Goal: Find specific page/section: Find specific page/section

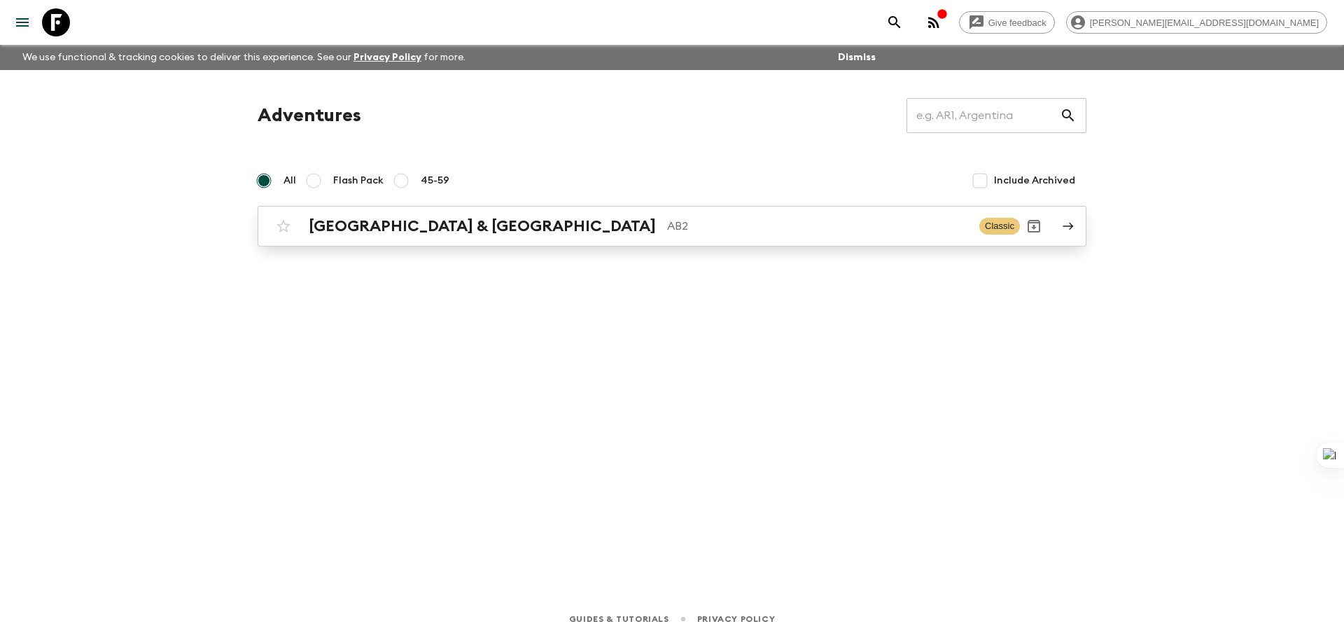
click at [667, 230] on p "AB2" at bounding box center [817, 226] width 301 height 17
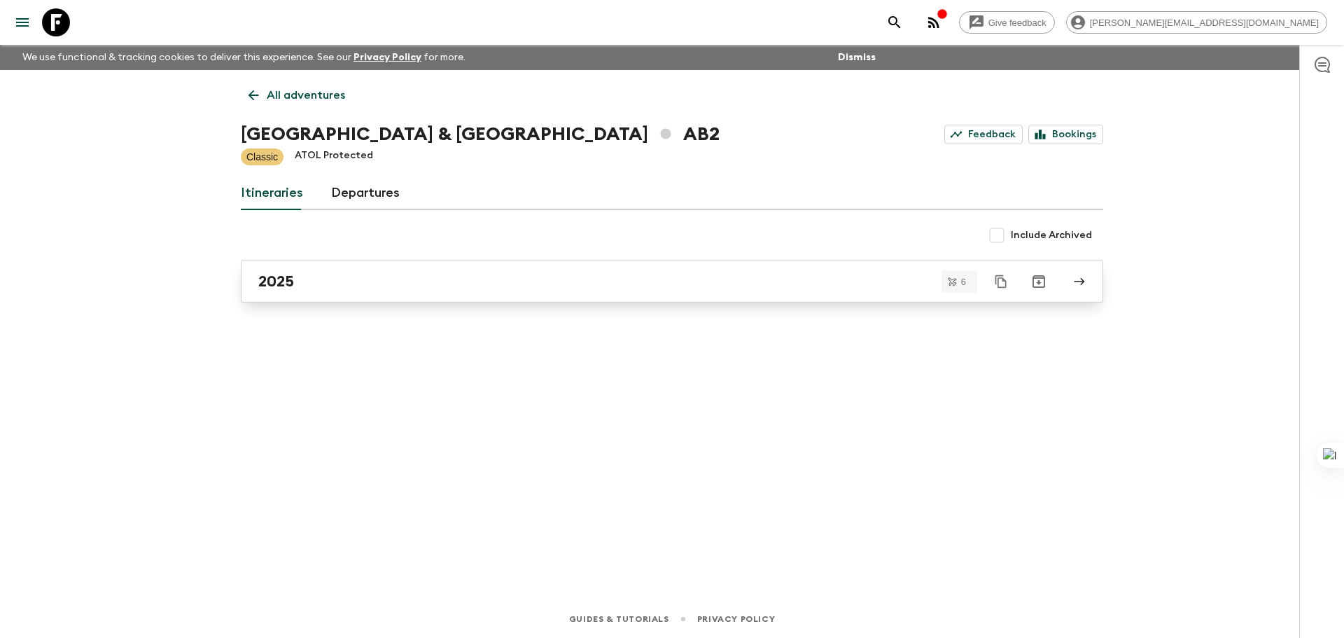
click at [323, 292] on link "2025" at bounding box center [672, 281] width 862 height 42
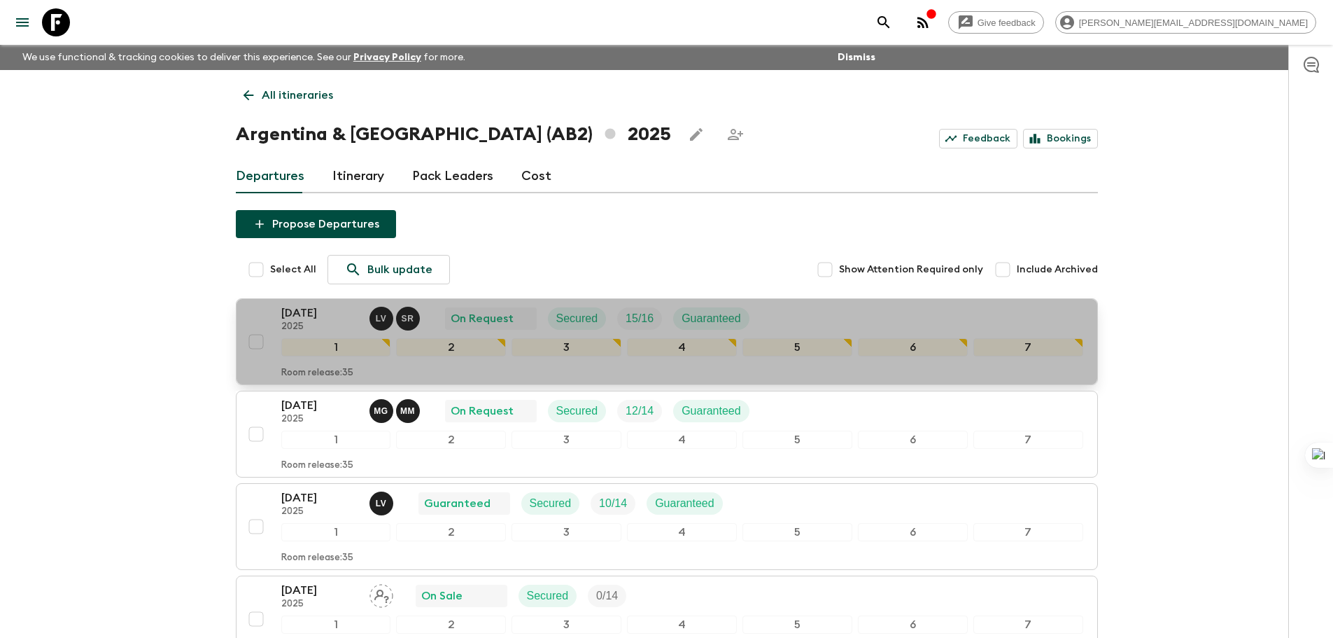
click at [827, 314] on div "[DATE] 2025 L V S R On Request Secured 15 / 16 Guaranteed" at bounding box center [682, 318] width 802 height 28
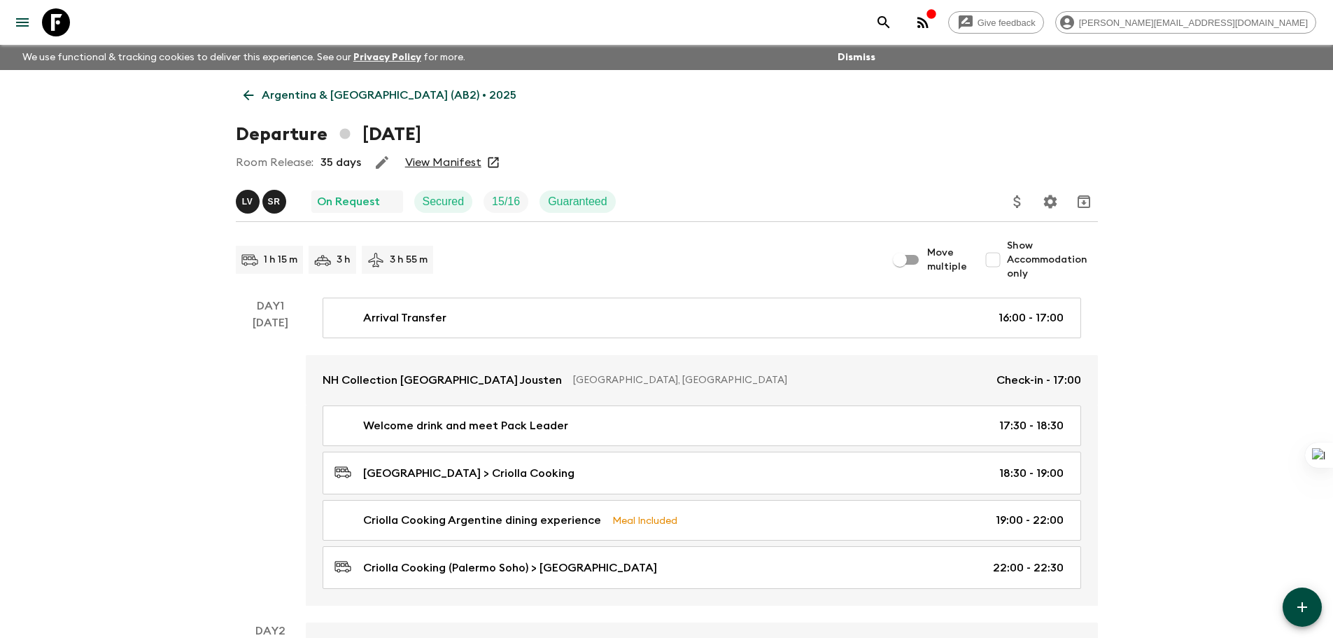
click at [458, 162] on link "View Manifest" at bounding box center [443, 162] width 76 height 14
